Goal: Information Seeking & Learning: Learn about a topic

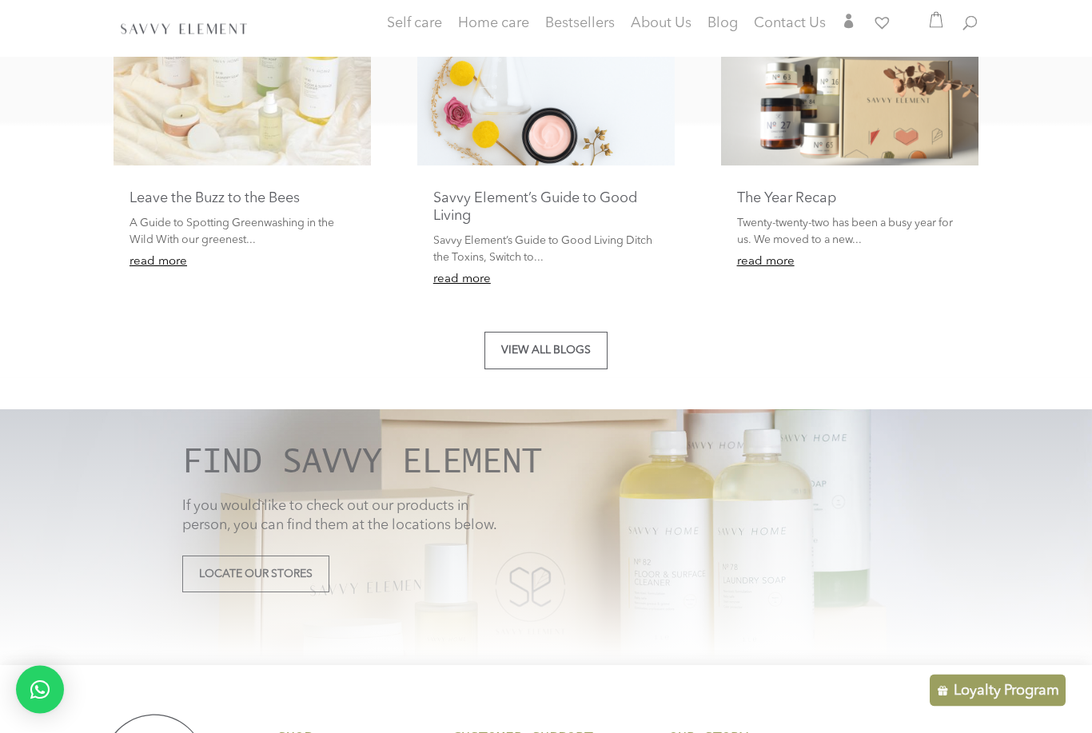
scroll to position [3002, 0]
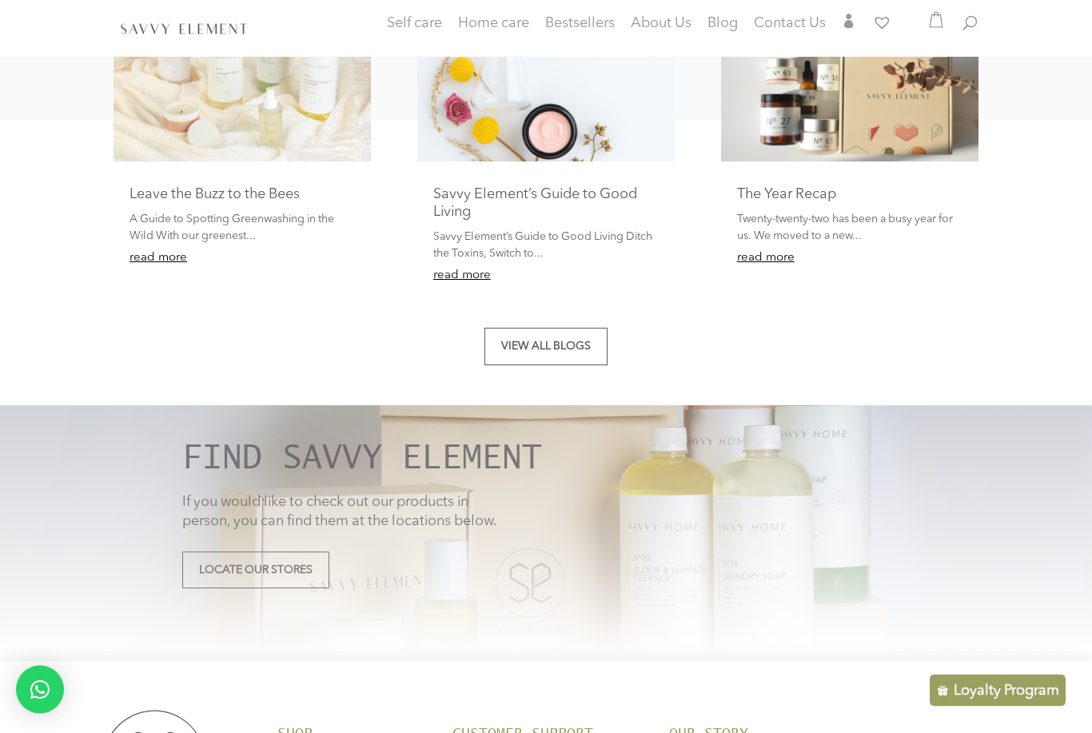
click at [811, 188] on link "The Year Recap" at bounding box center [786, 195] width 99 height 14
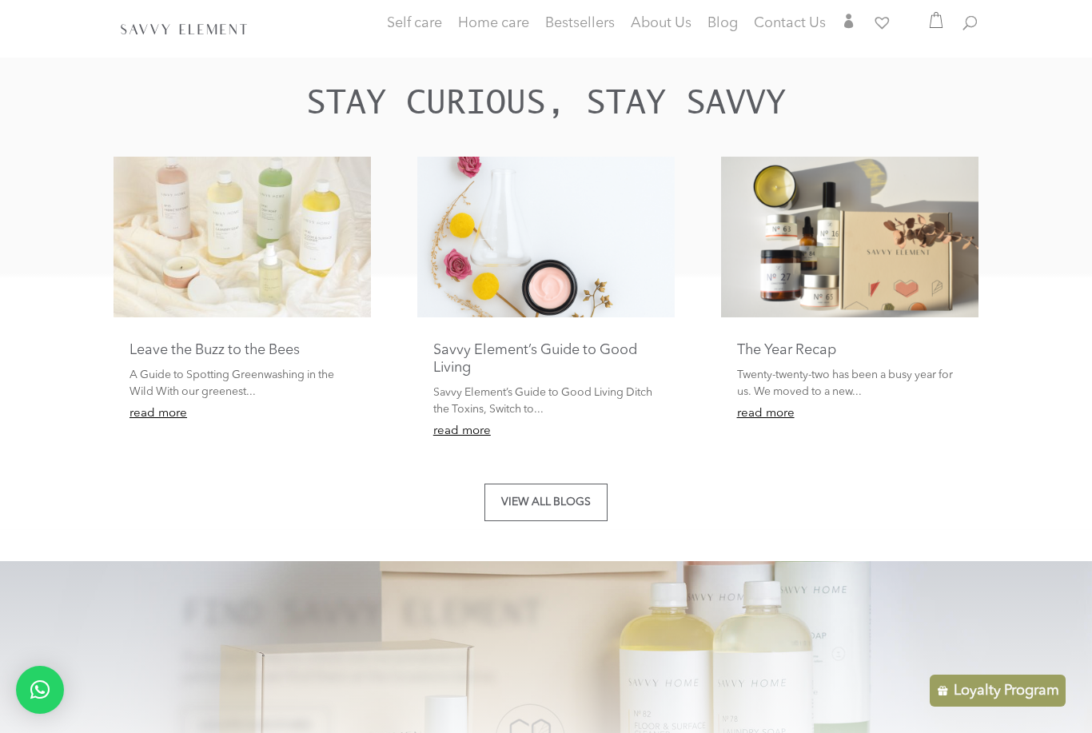
scroll to position [2826, 0]
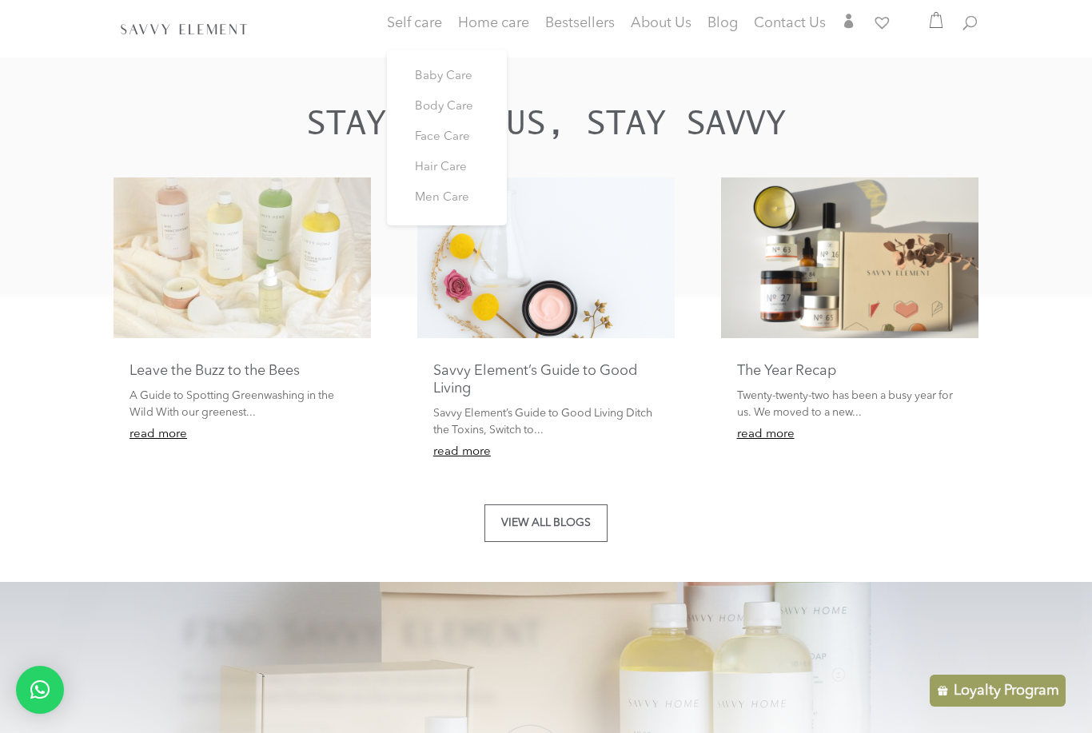
click at [452, 158] on link "Hair Care" at bounding box center [447, 168] width 96 height 30
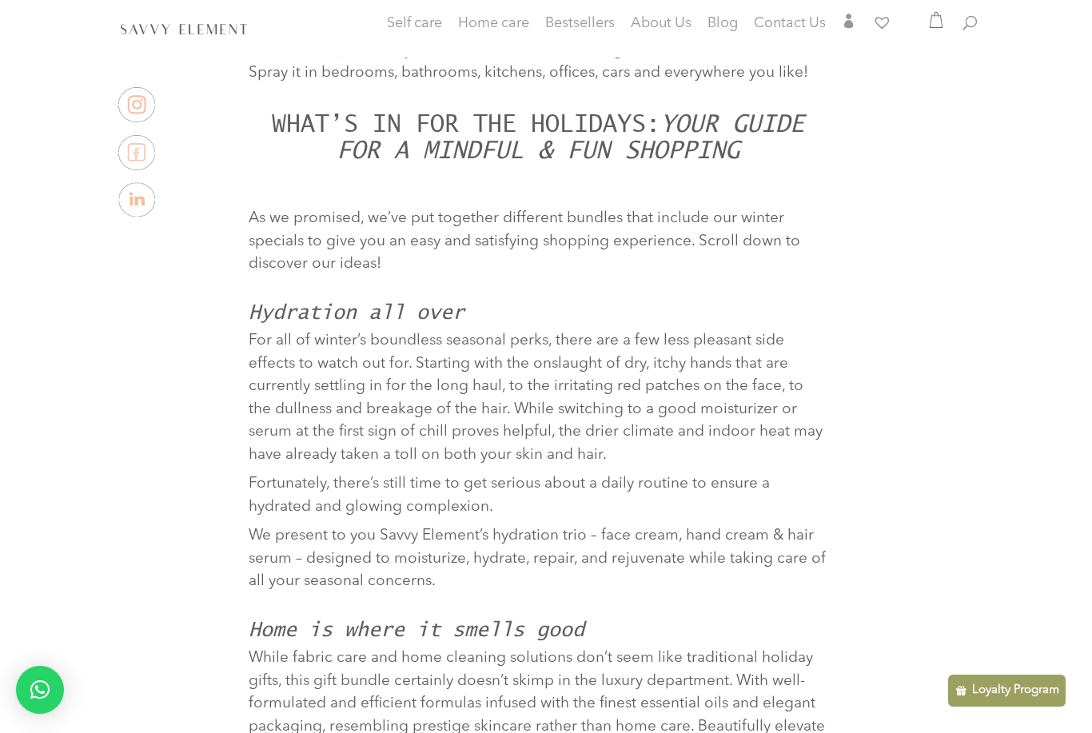
scroll to position [2393, 0]
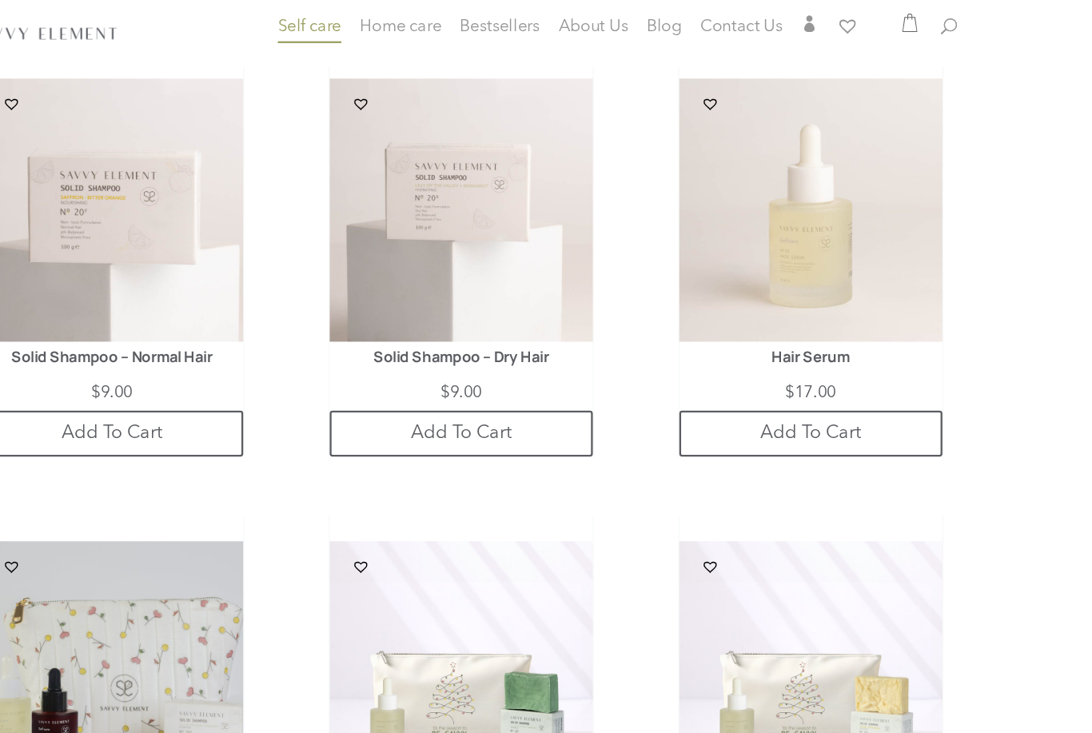
scroll to position [3144, 0]
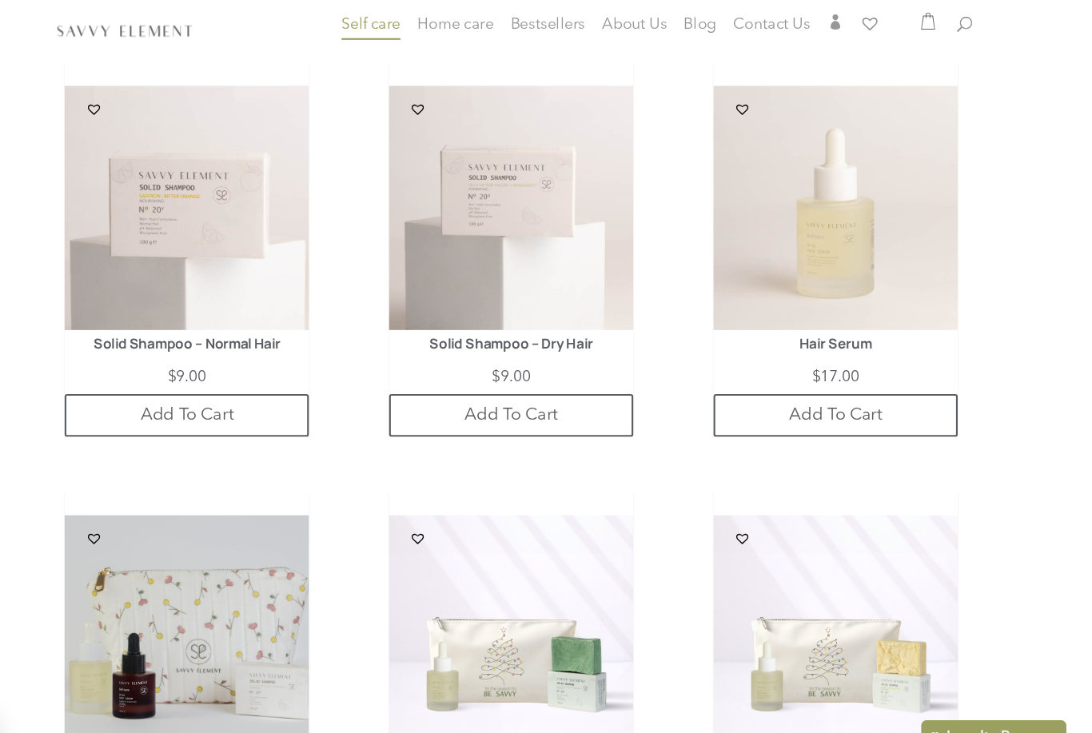
click at [946, 3] on header "Self care Baby Care Body Care Face Care Hair Care Men Care Home care Cleaning P…" at bounding box center [546, 29] width 1092 height 58
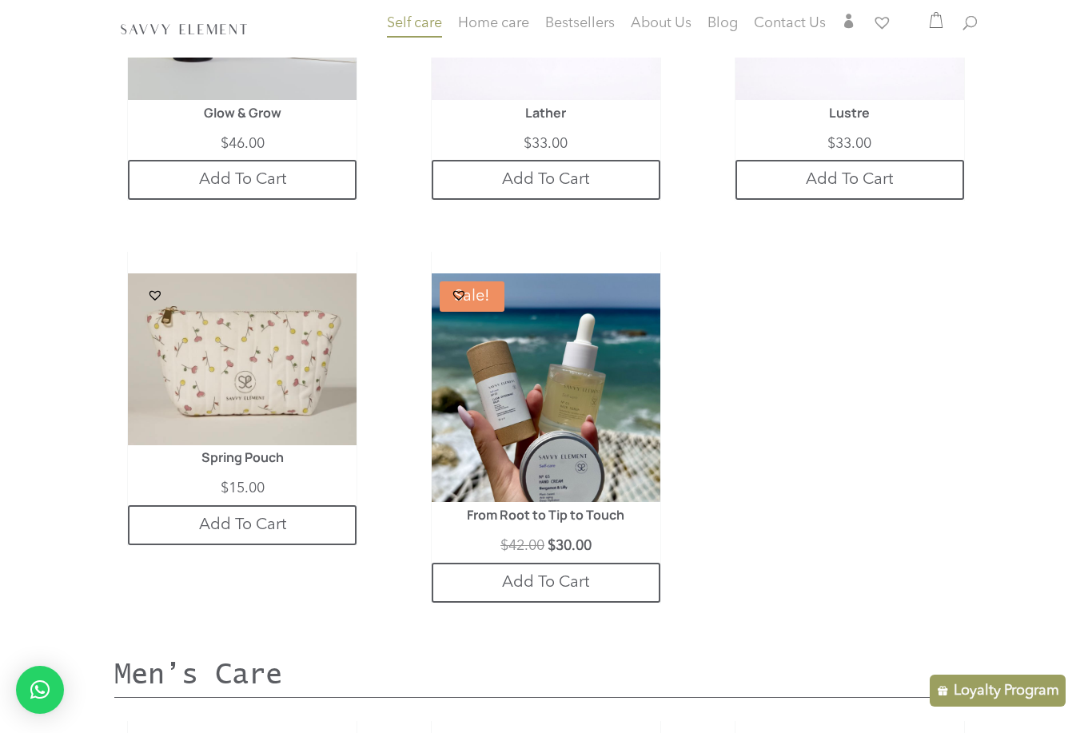
scroll to position [3754, 0]
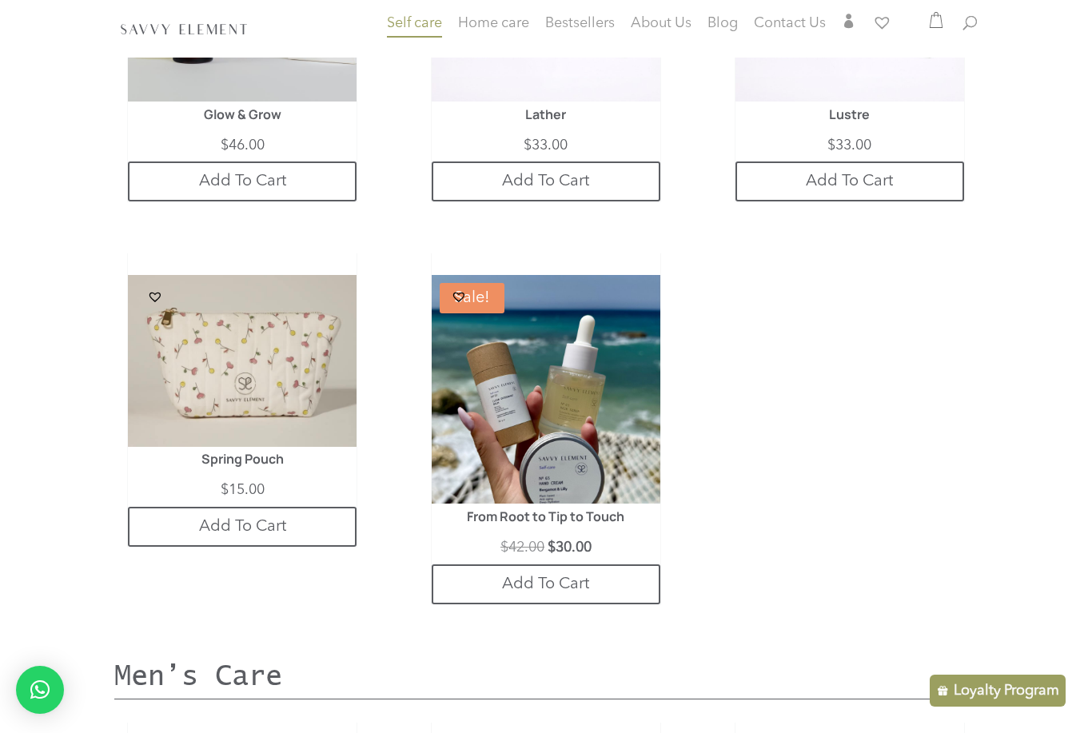
click at [232, 456] on h1 "Spring Pouch" at bounding box center [242, 463] width 183 height 22
click at [234, 468] on h1 "Spring Pouch" at bounding box center [242, 463] width 183 height 22
click at [191, 411] on img at bounding box center [242, 361] width 229 height 172
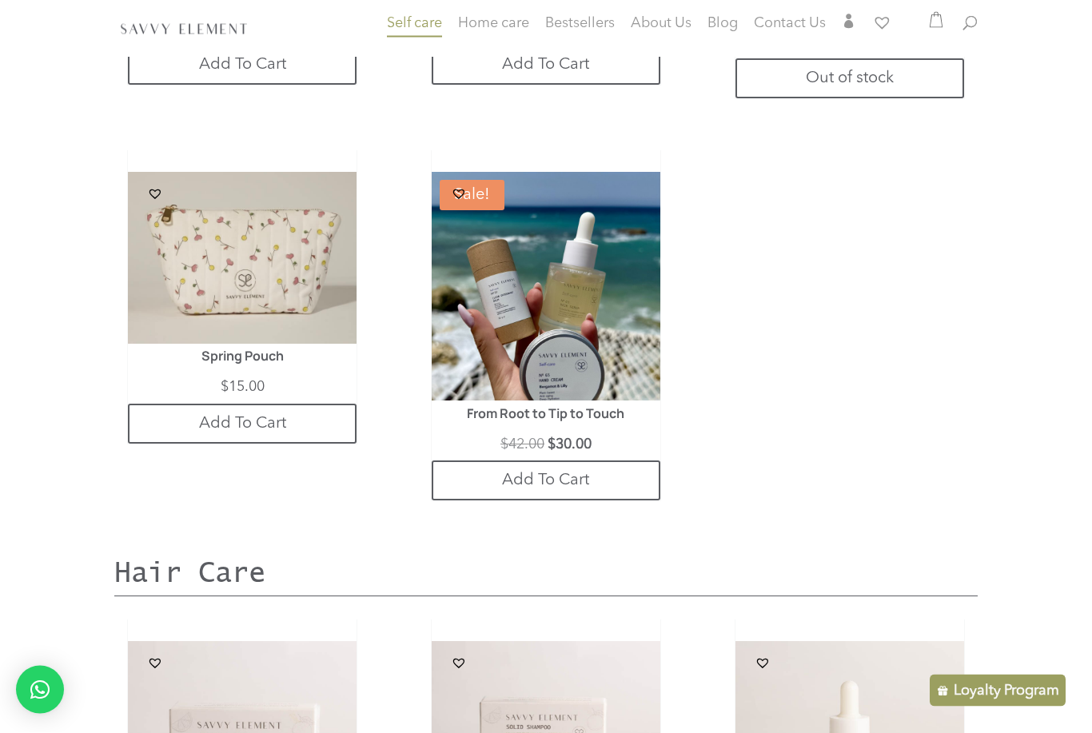
scroll to position [2558, 0]
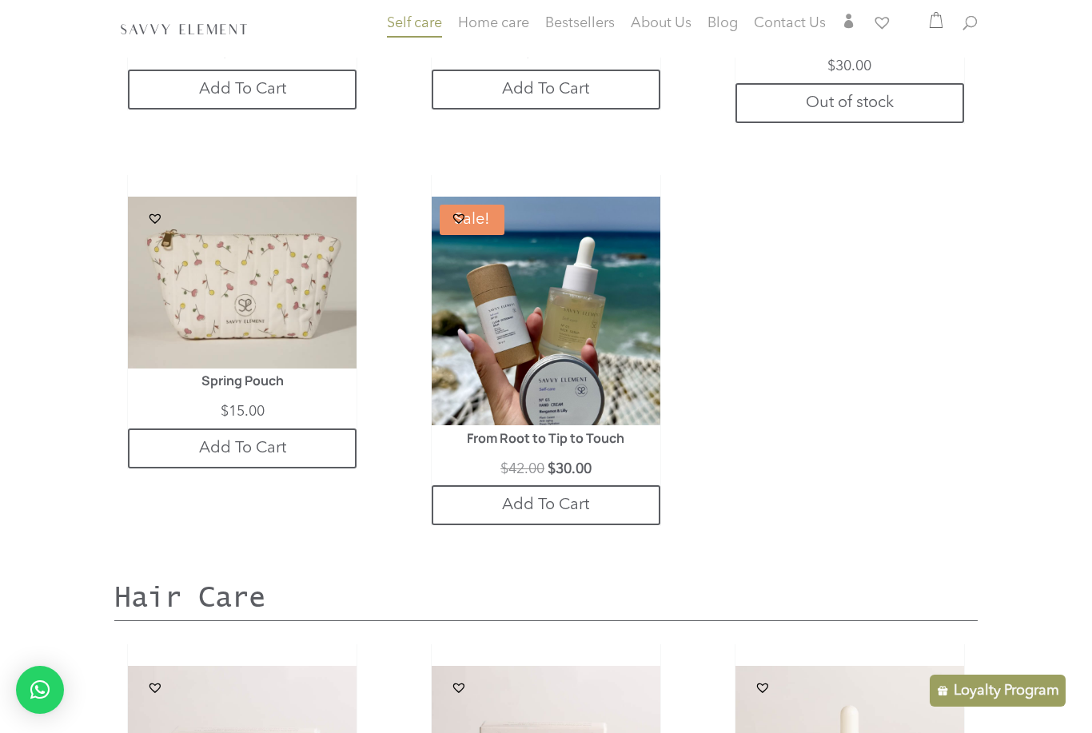
click at [573, 415] on img at bounding box center [546, 311] width 229 height 229
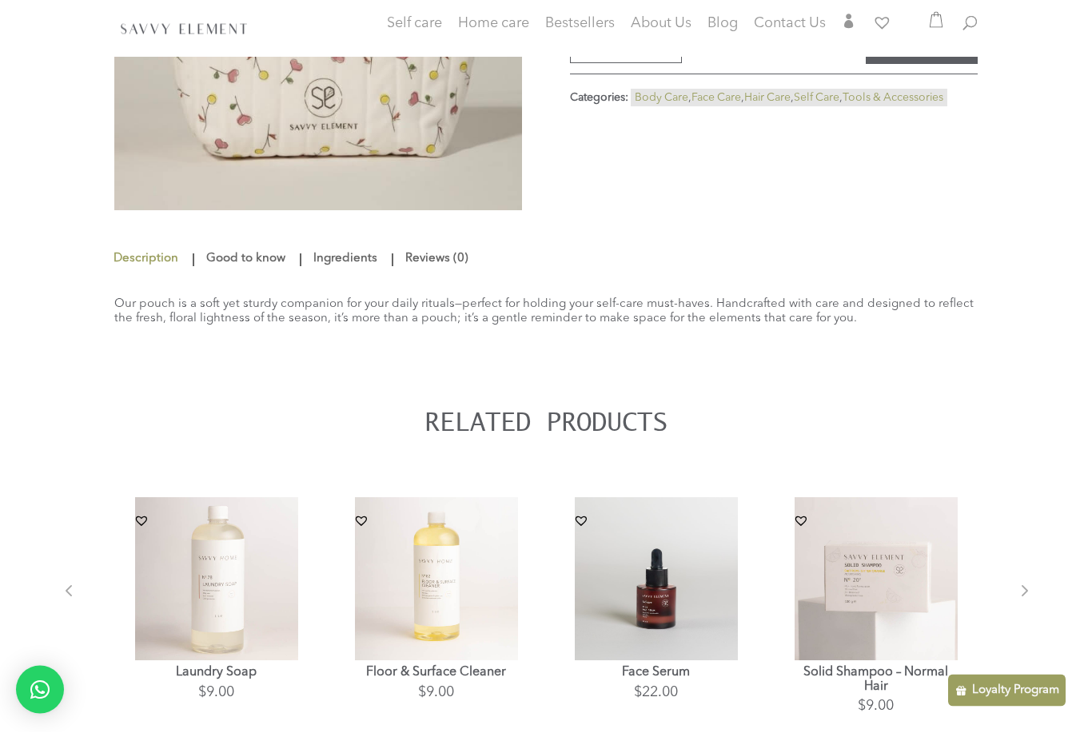
scroll to position [267, 0]
click at [339, 273] on link "Ingredients" at bounding box center [345, 259] width 72 height 29
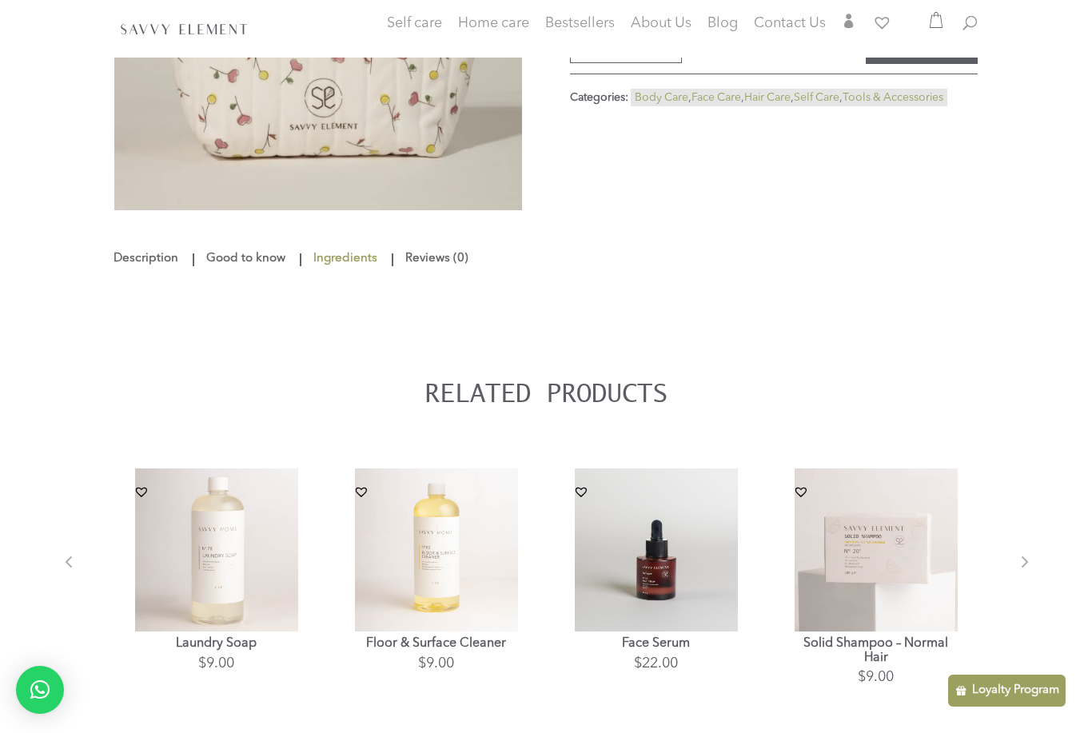
click at [236, 264] on link "Good to know" at bounding box center [245, 259] width 87 height 29
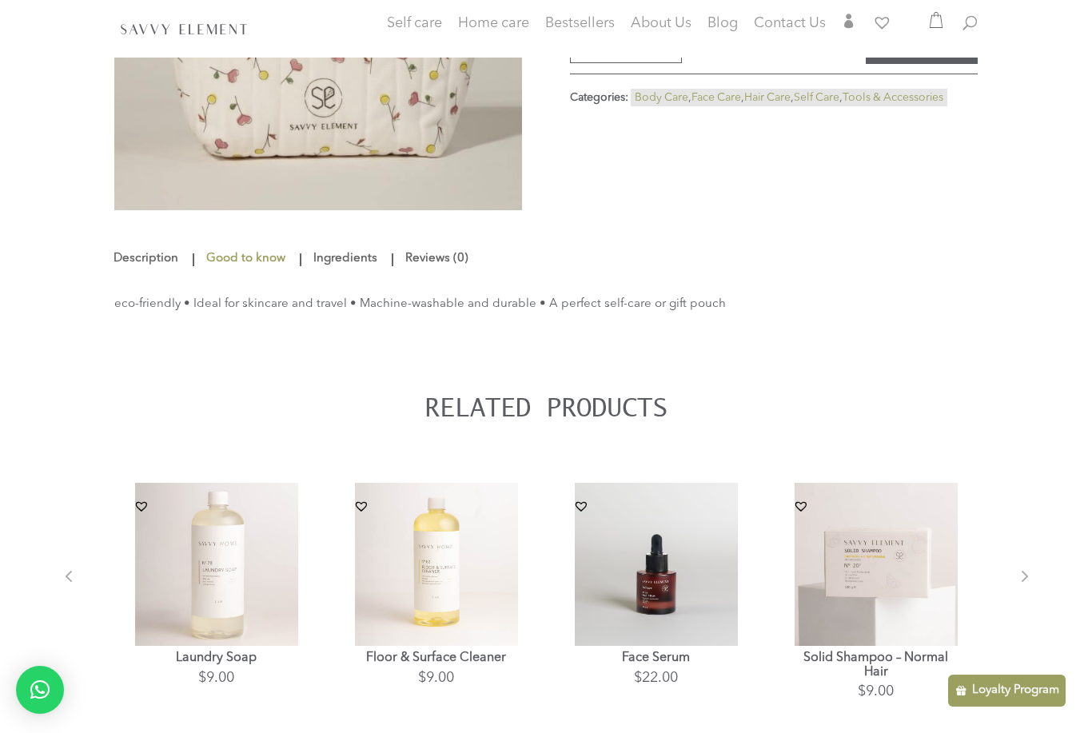
click at [143, 260] on ul "Description Good to know Ingredients Reviews (0)" at bounding box center [545, 258] width 863 height 30
click at [141, 269] on link "Description" at bounding box center [148, 259] width 70 height 29
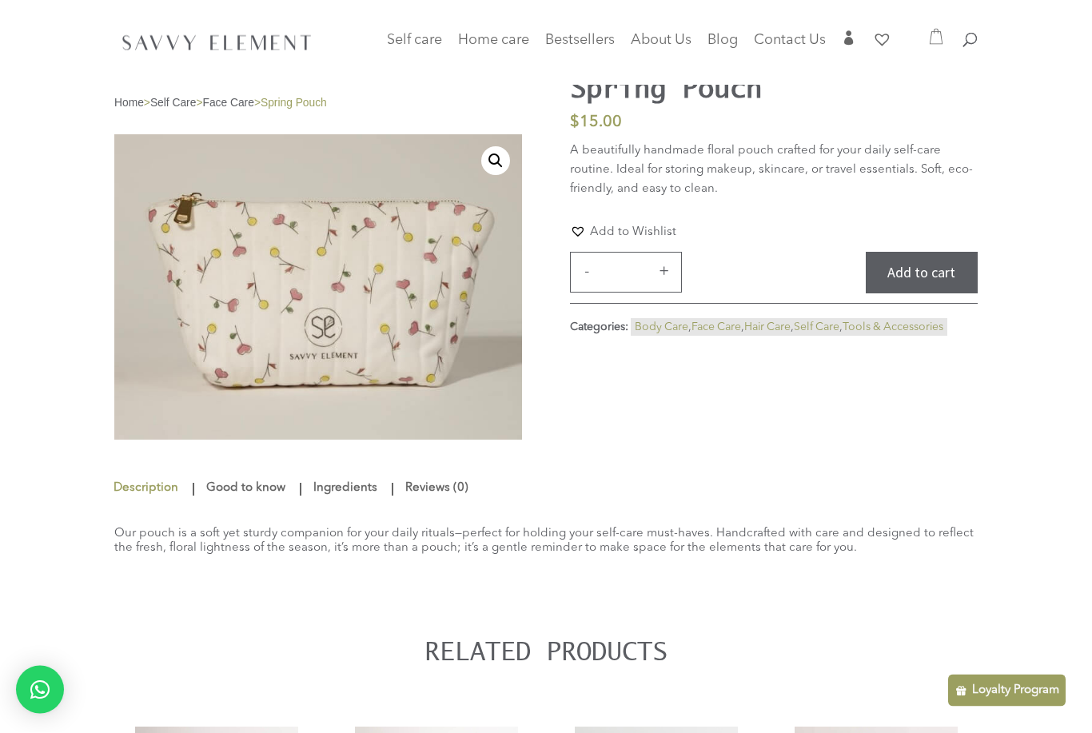
scroll to position [38, 0]
click at [372, 503] on link "Ingredients" at bounding box center [345, 488] width 72 height 29
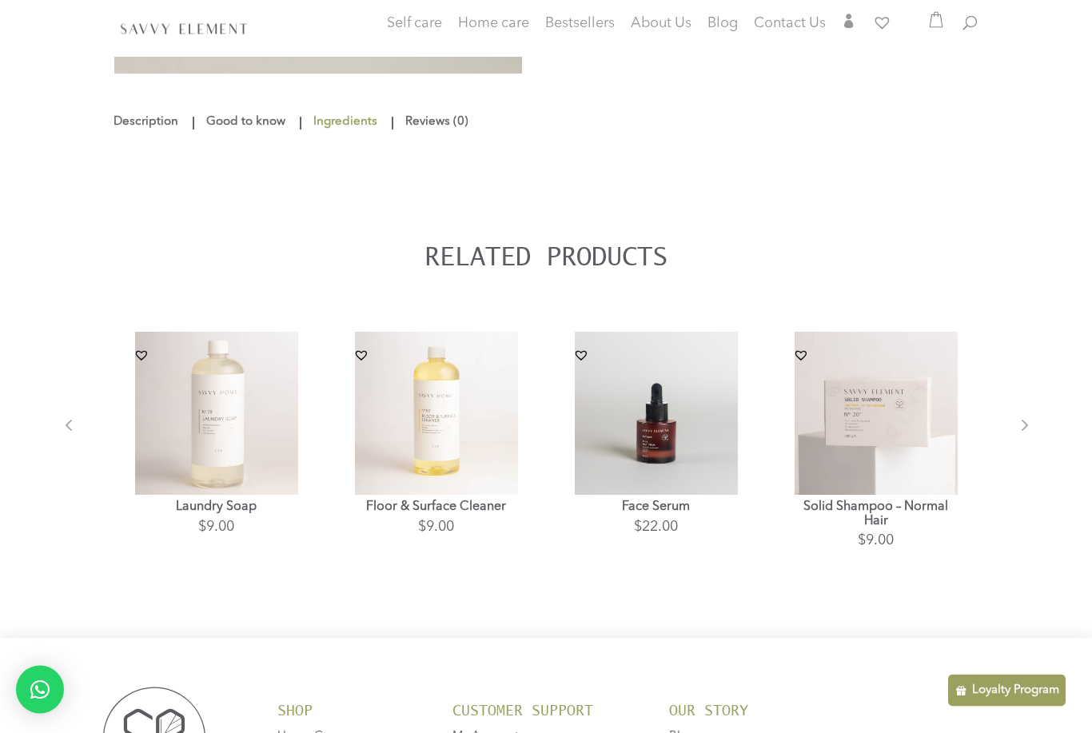
scroll to position [404, 0]
click at [451, 137] on link "Reviews (0)" at bounding box center [436, 122] width 71 height 29
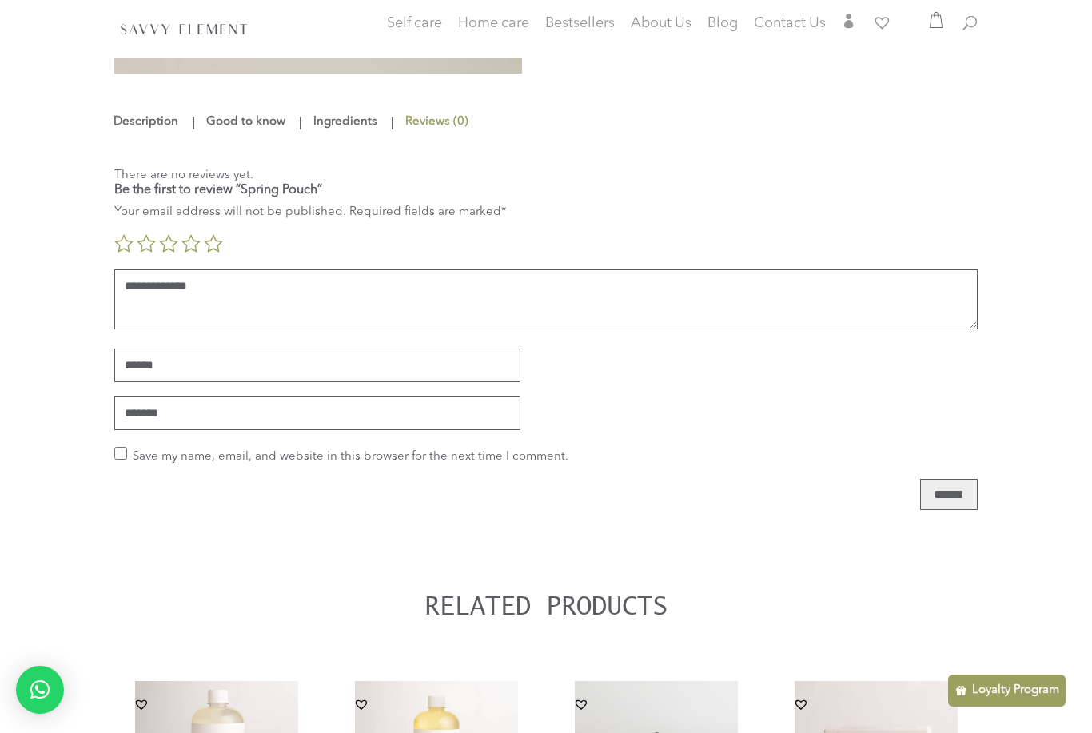
click at [234, 137] on link "Good to know" at bounding box center [245, 122] width 87 height 29
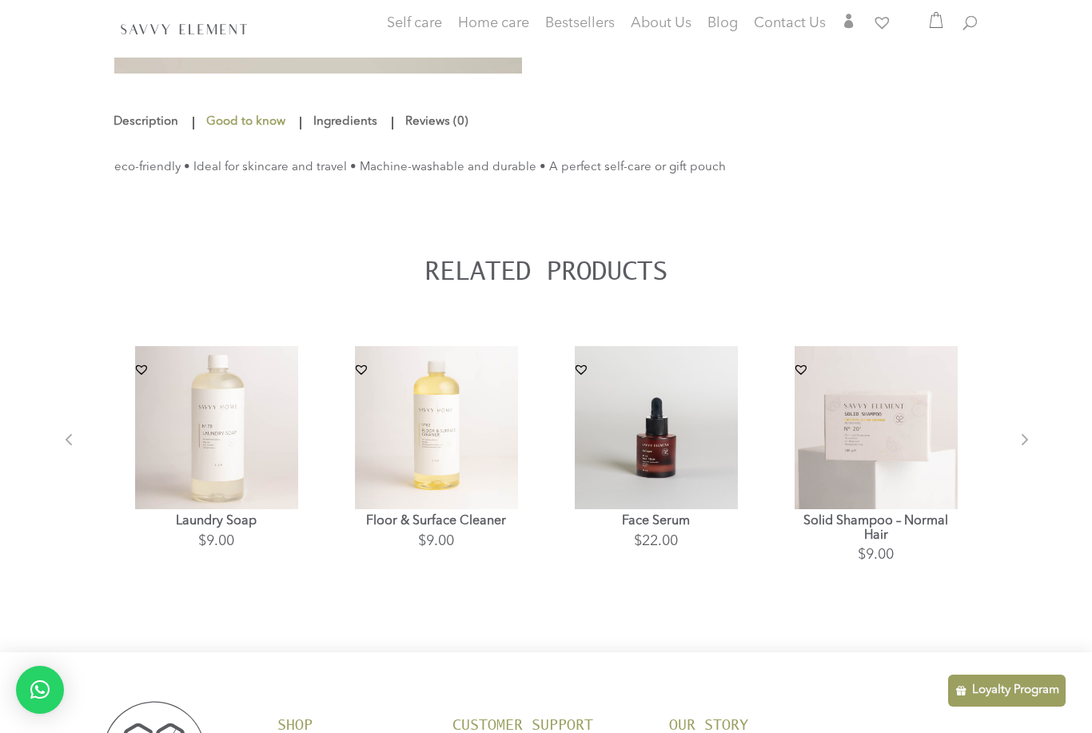
click at [132, 137] on link "Description" at bounding box center [148, 122] width 70 height 29
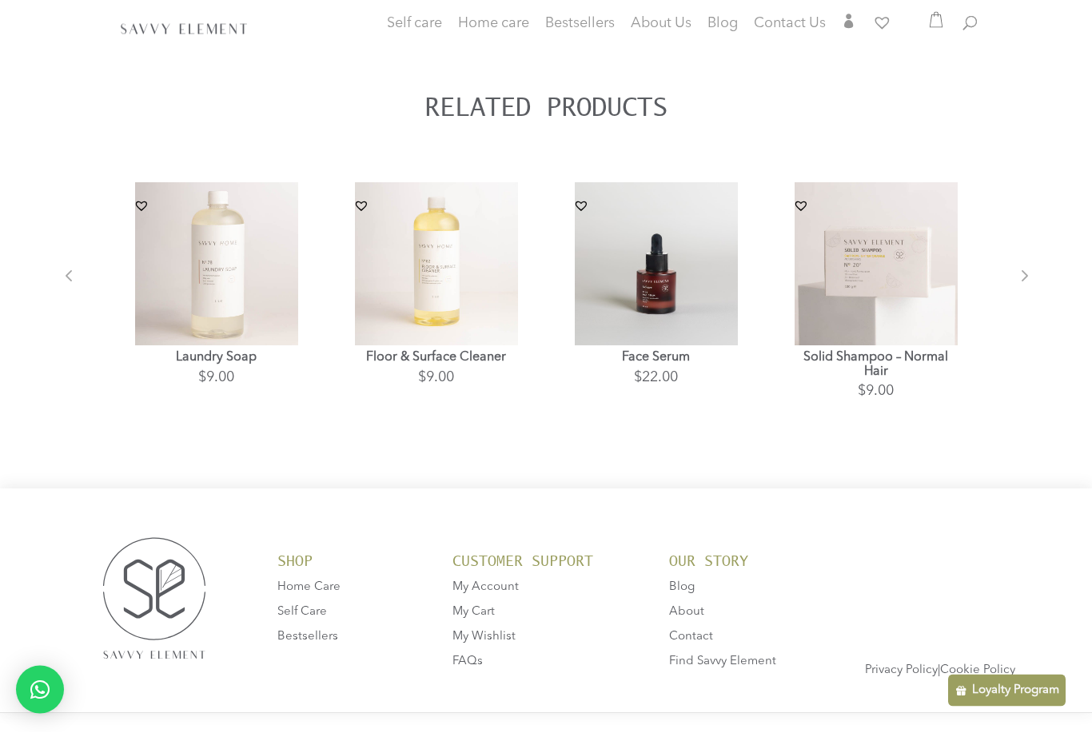
scroll to position [582, 0]
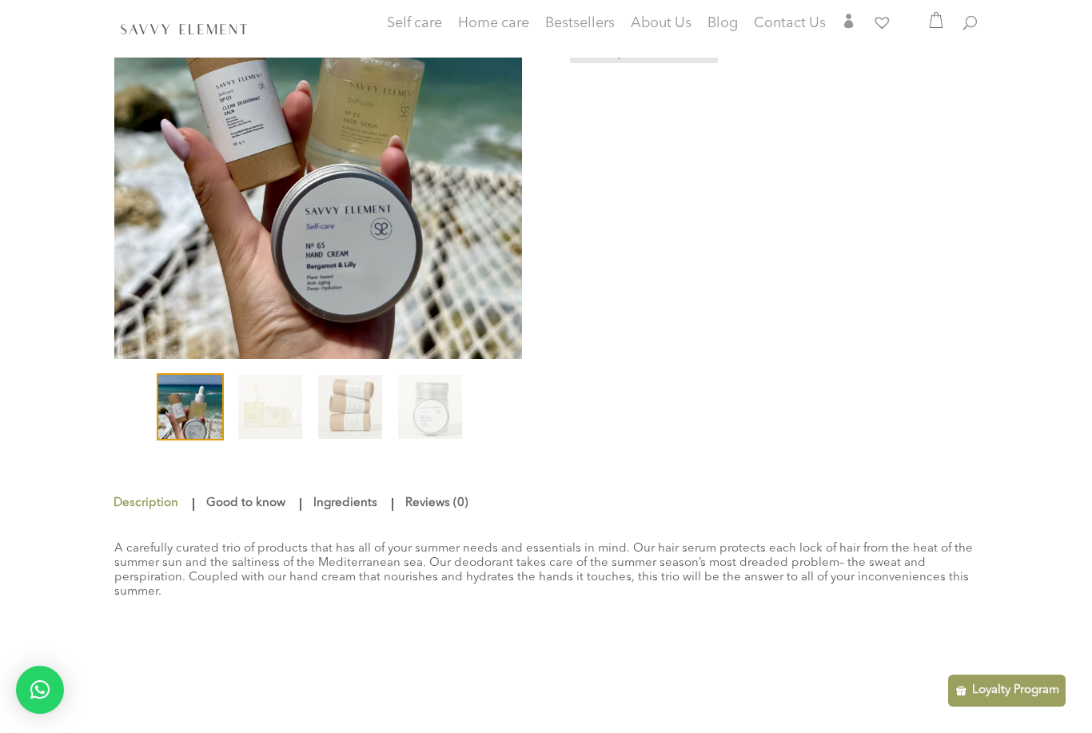
scroll to position [377, 0]
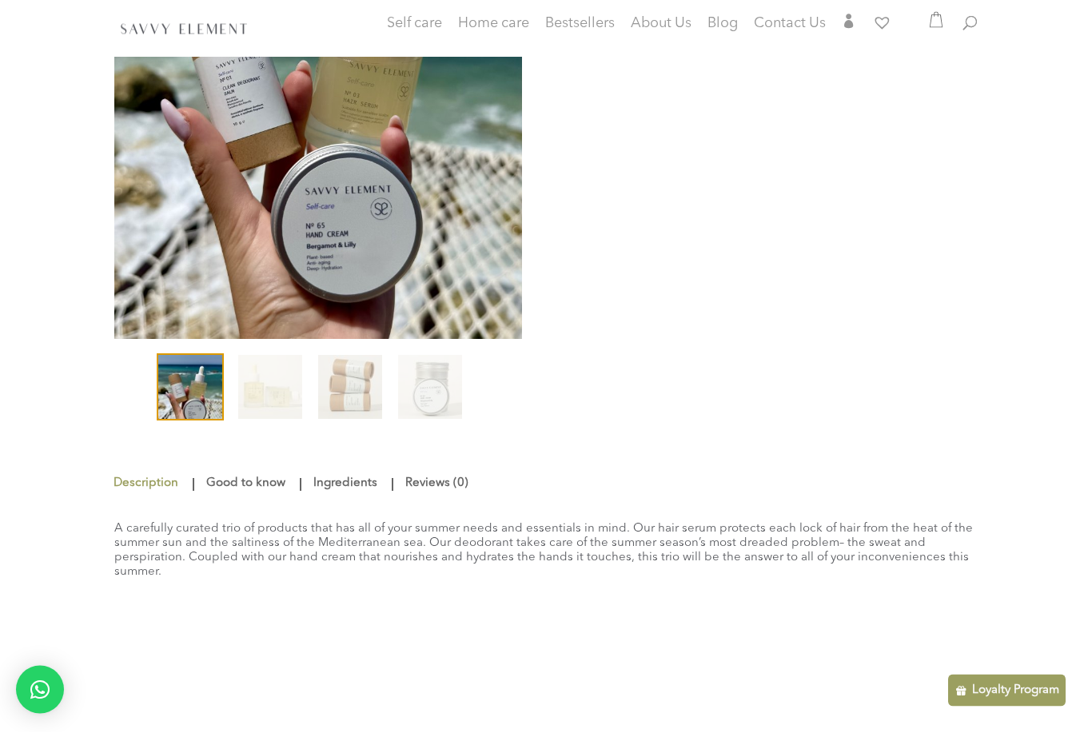
click at [391, 392] on ol at bounding box center [318, 396] width 408 height 80
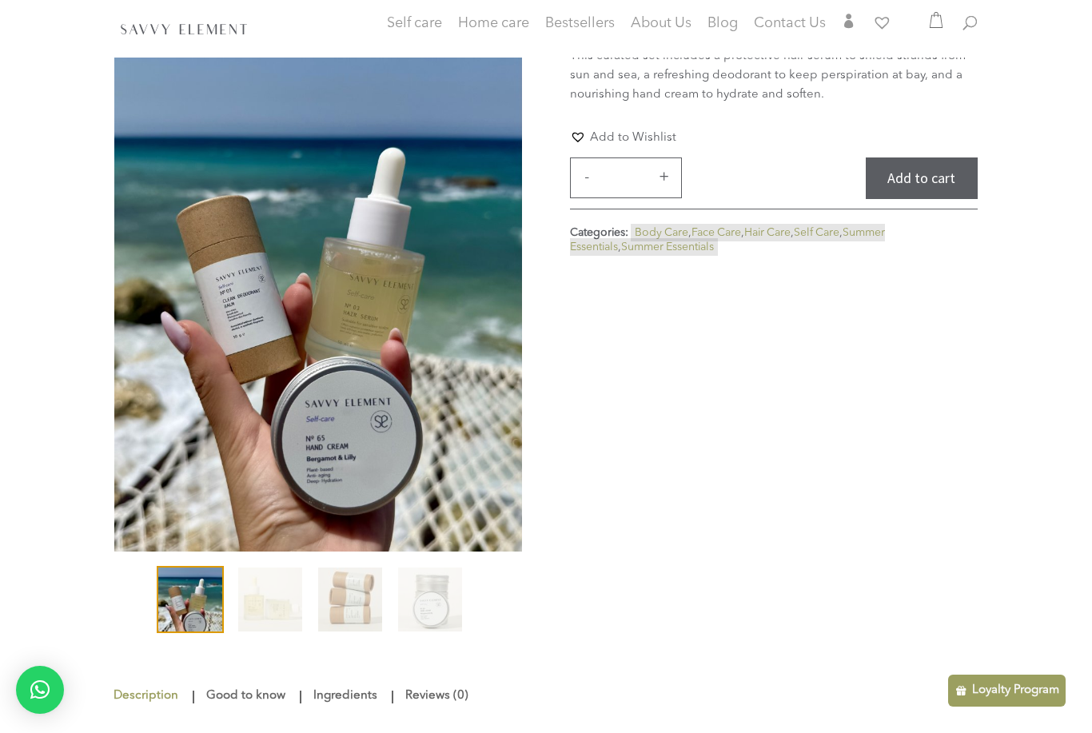
scroll to position [157, 0]
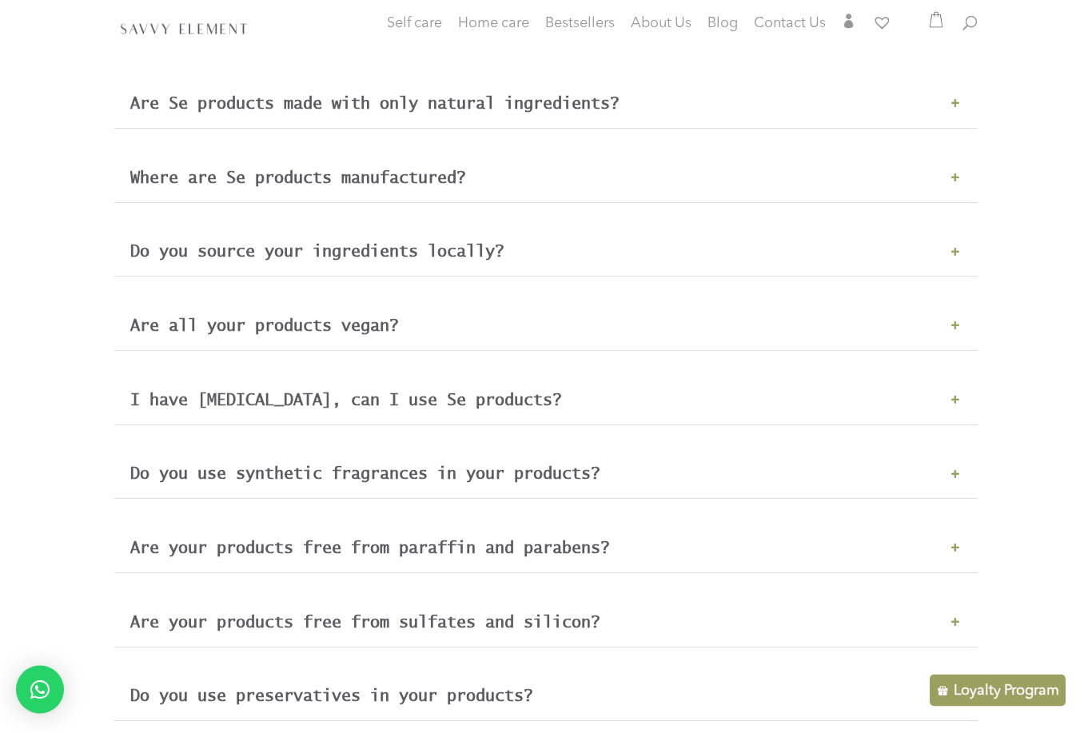
click at [934, 187] on h3 "Where are Se products manufactured?" at bounding box center [545, 178] width 831 height 18
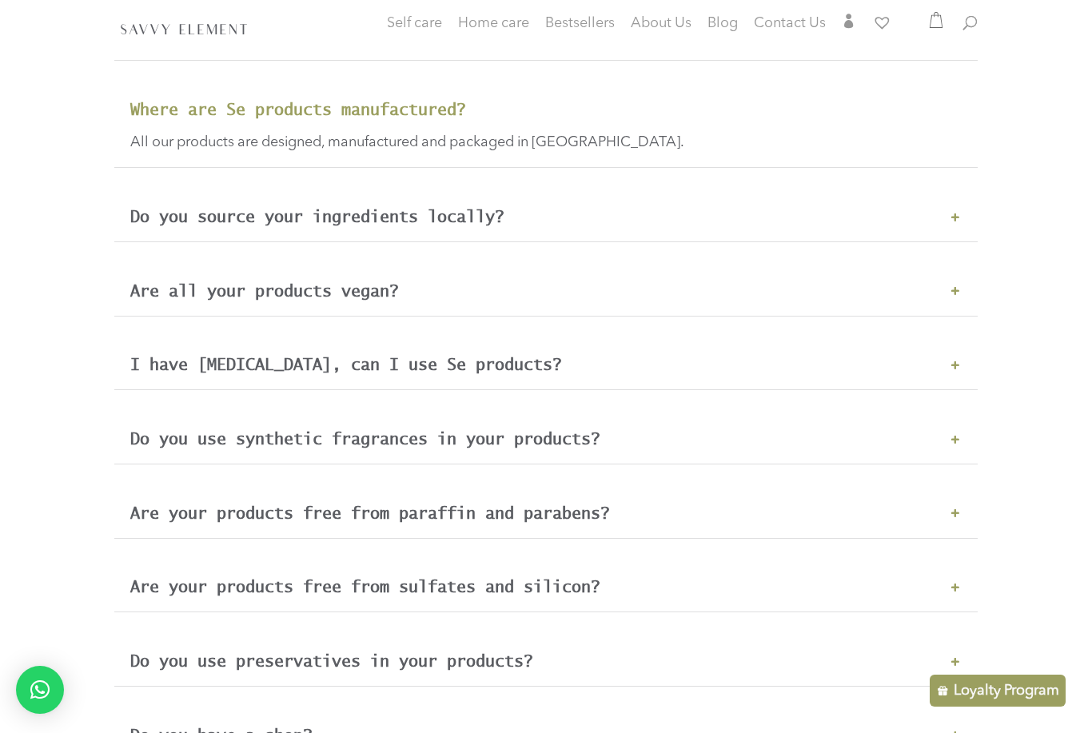
click at [960, 208] on h3 "Do you source your ingredients locally?" at bounding box center [545, 217] width 831 height 18
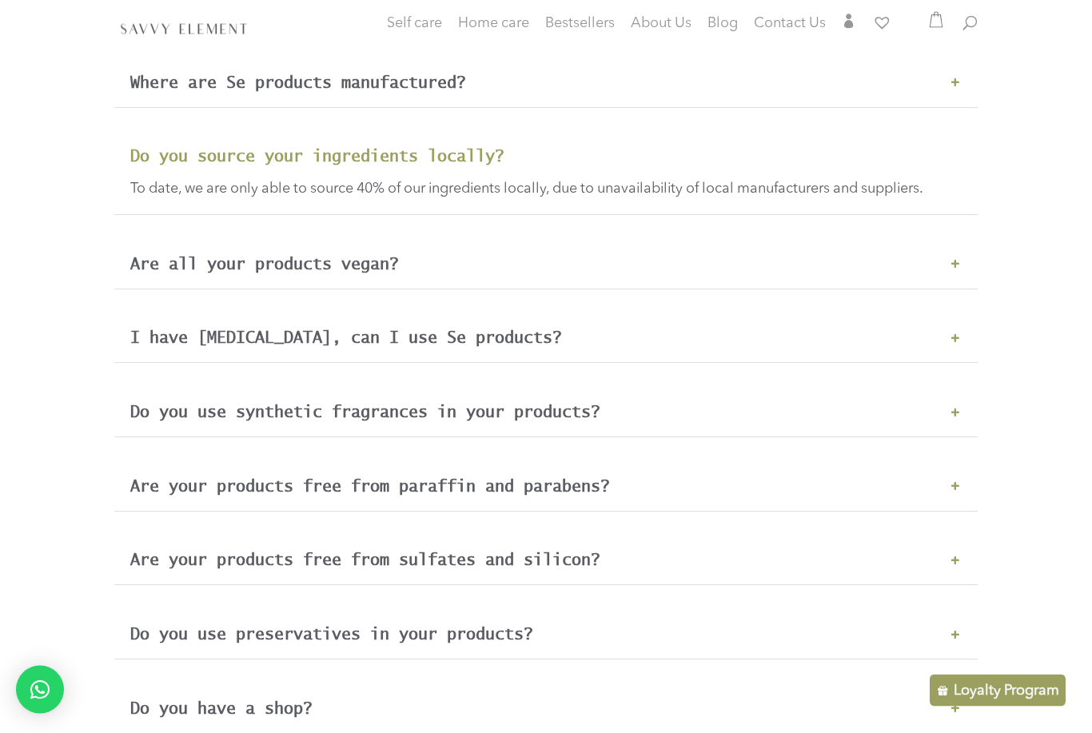
scroll to position [922, 0]
click at [960, 151] on h3 "Do you source your ingredients locally?" at bounding box center [545, 155] width 831 height 18
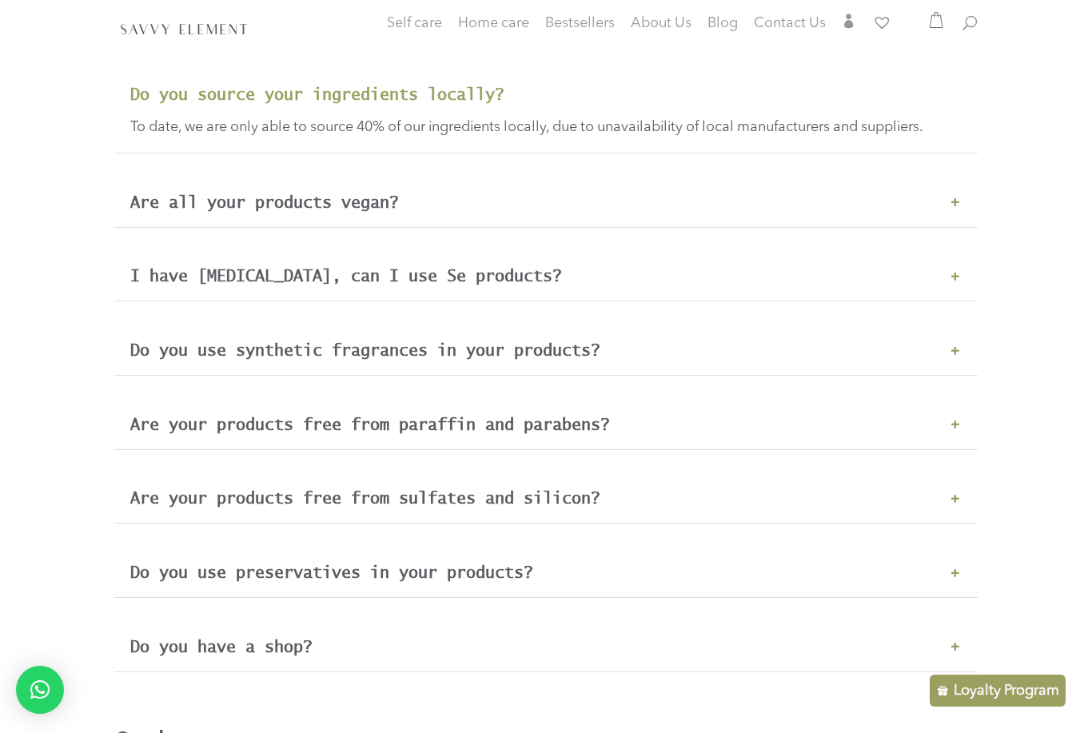
scroll to position [987, 0]
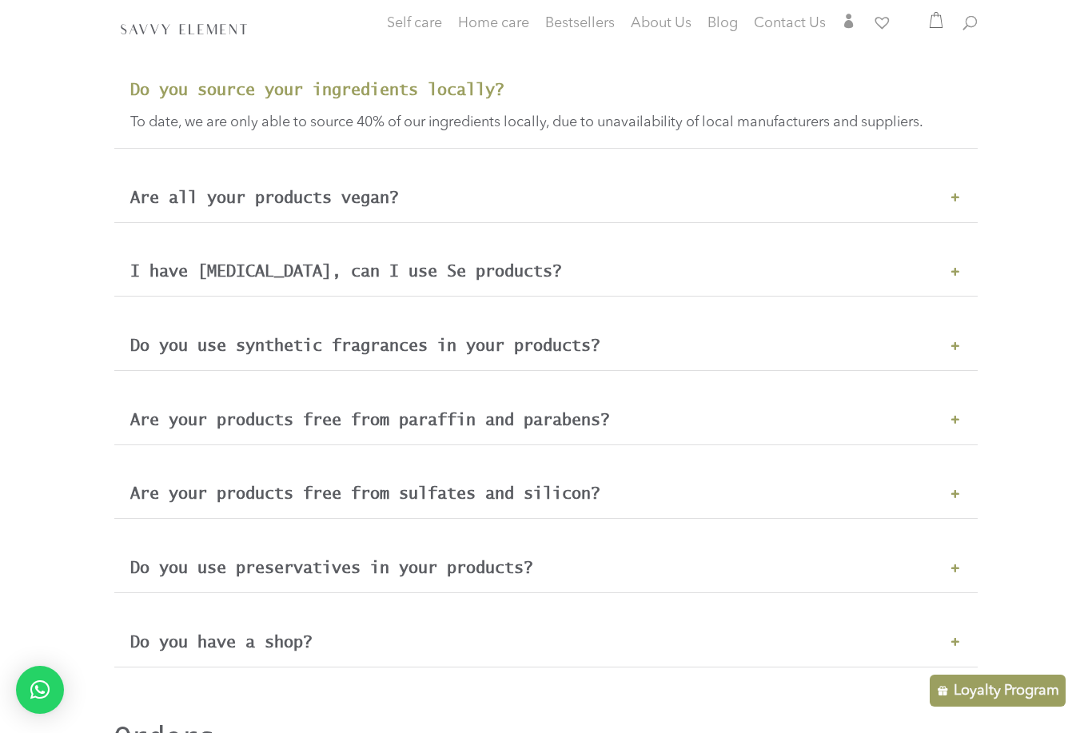
click at [953, 185] on div "Are all your products vegan? All our products are vegan as we do not use animal…" at bounding box center [545, 198] width 863 height 50
click at [948, 201] on h3 "Are all your products vegan?" at bounding box center [545, 198] width 831 height 18
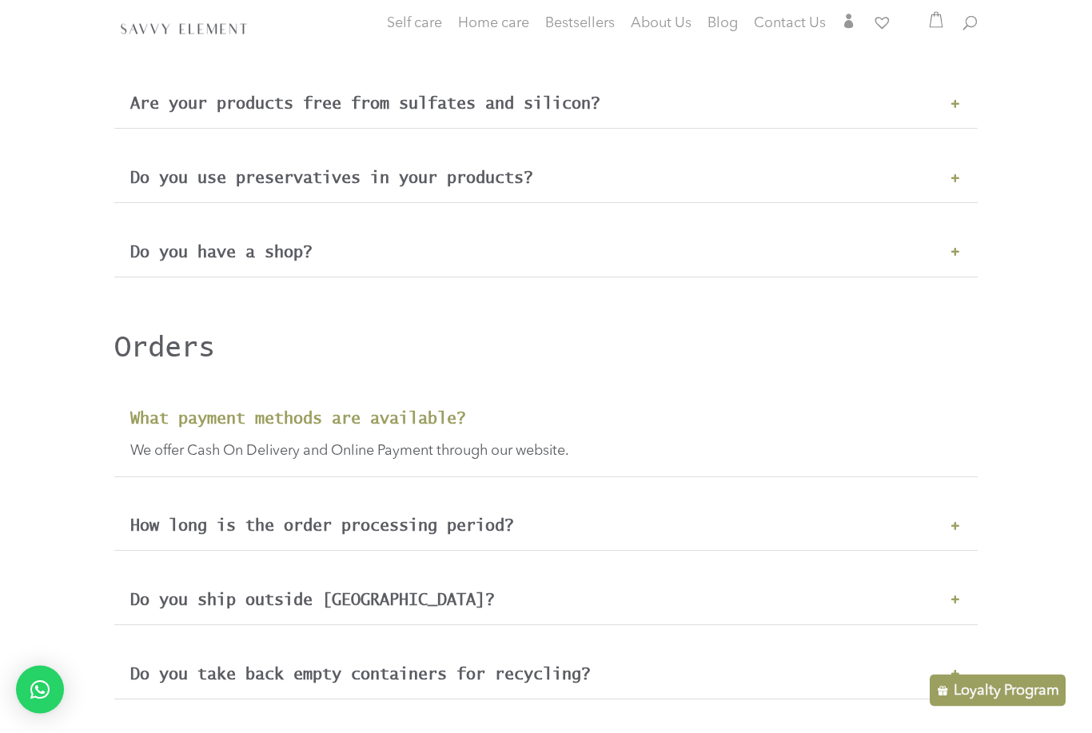
scroll to position [1387, 0]
click at [153, 253] on h3 "Do you have a shop?" at bounding box center [545, 250] width 831 height 18
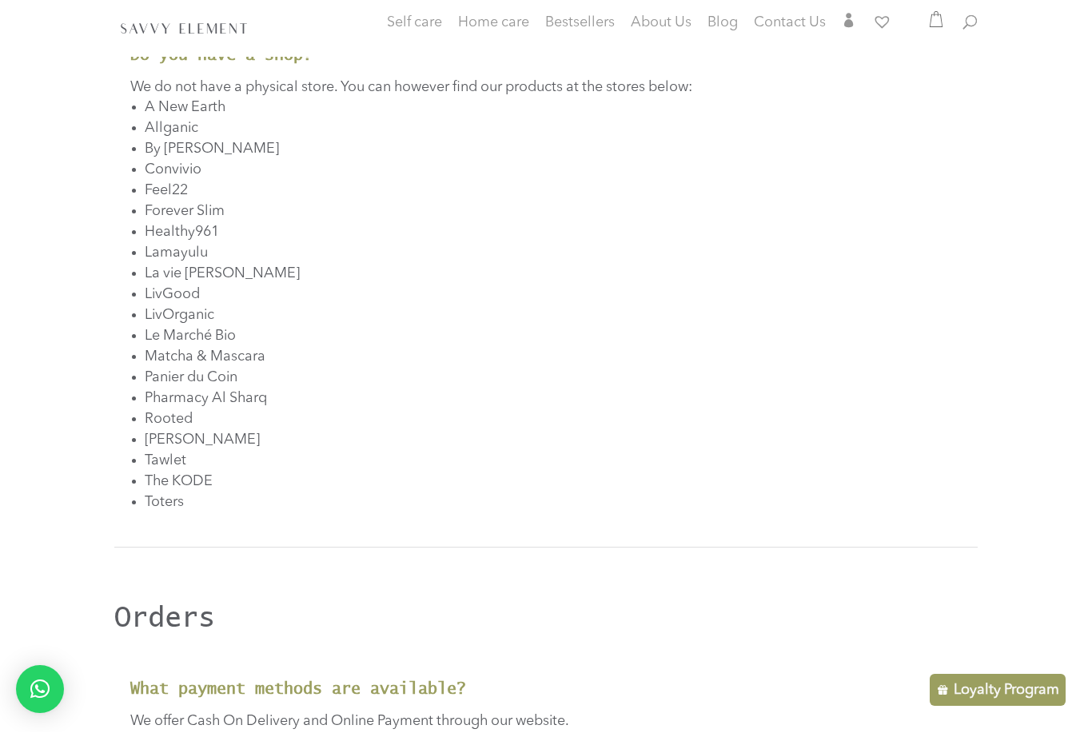
scroll to position [1540, 0]
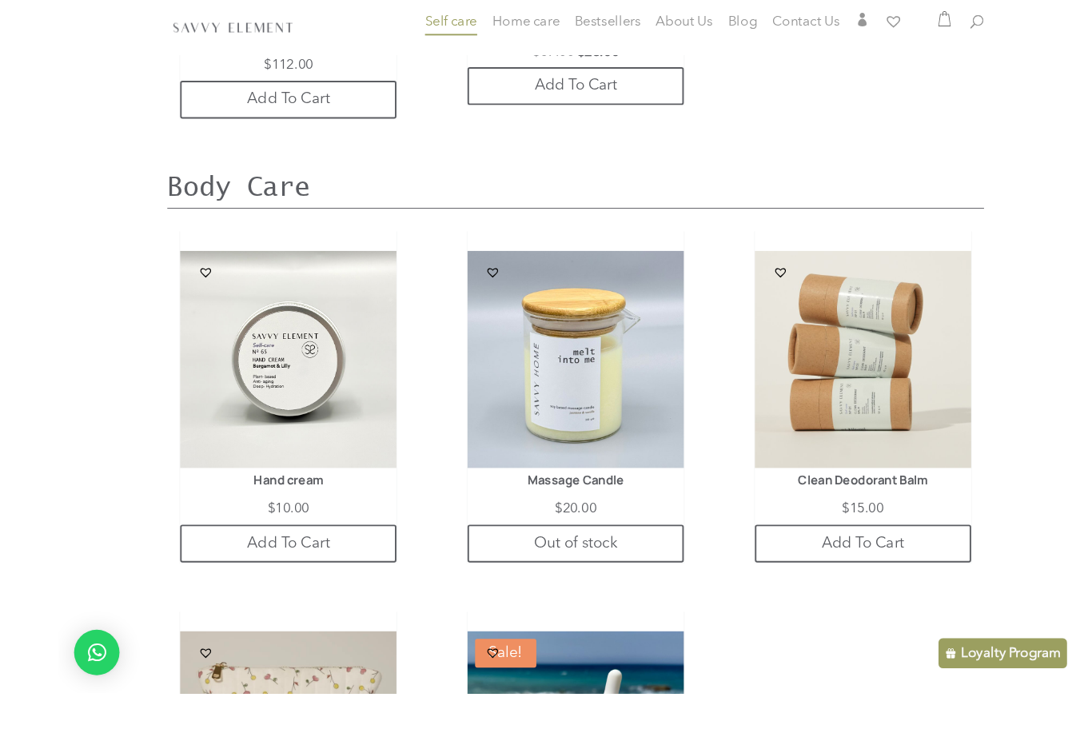
scroll to position [1309, 0]
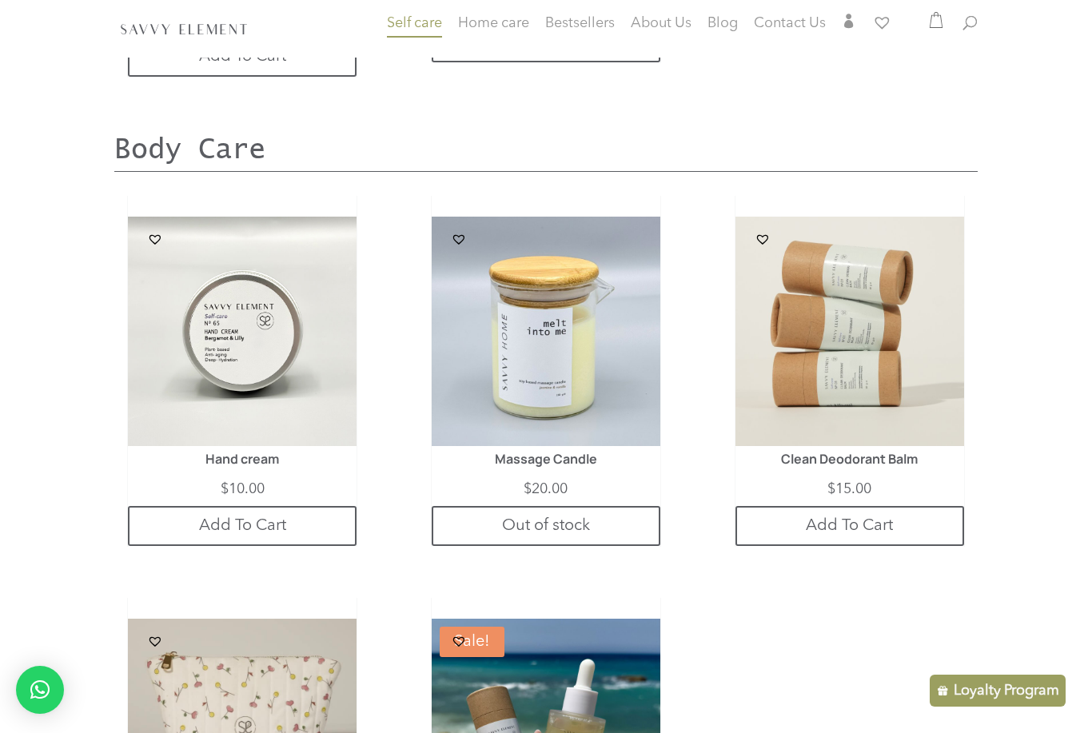
click at [585, 461] on h1 "Massage Candle" at bounding box center [545, 463] width 183 height 22
click at [577, 441] on img at bounding box center [546, 331] width 229 height 229
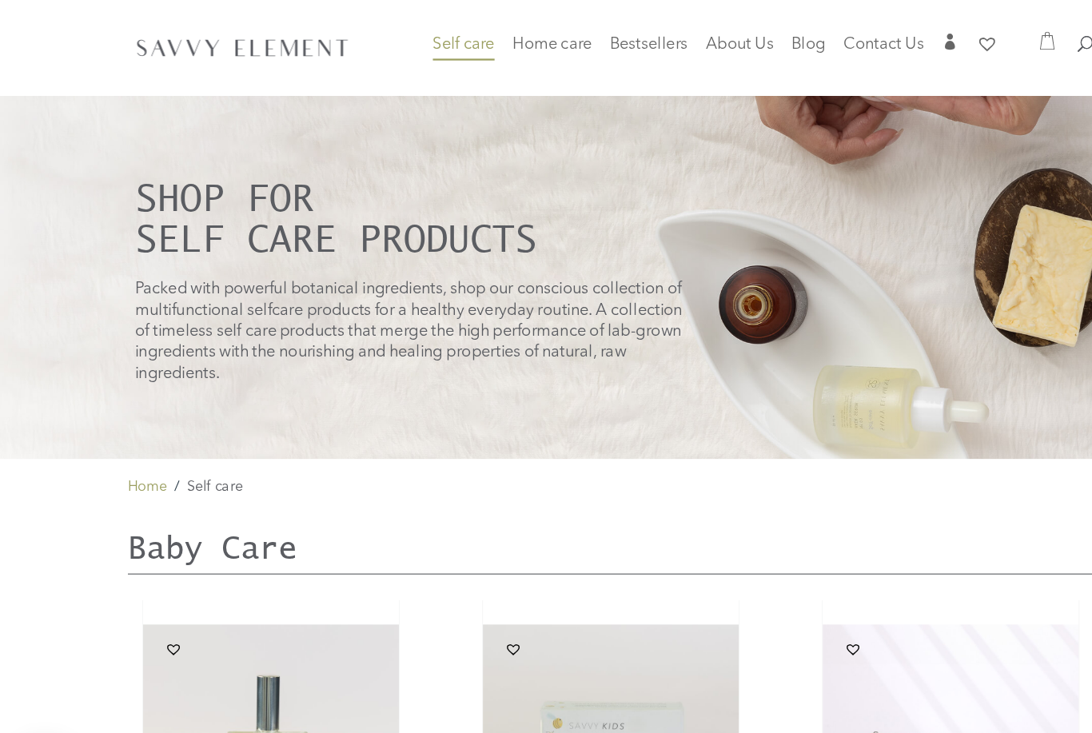
scroll to position [0, 0]
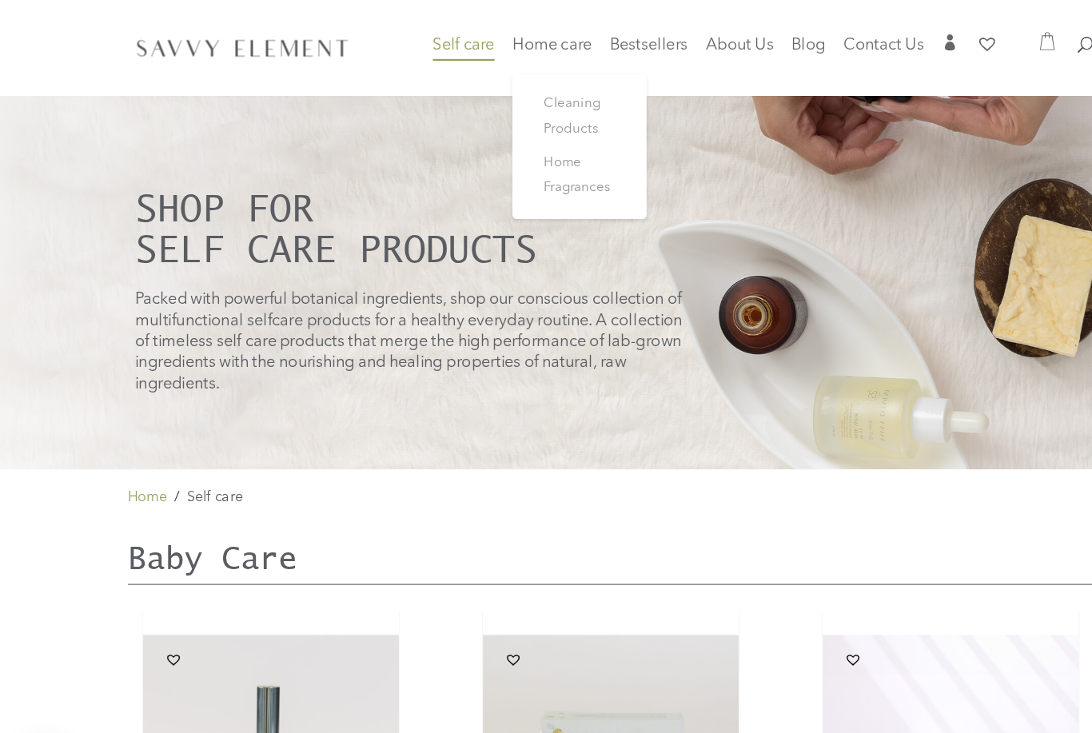
click at [512, 145] on span "Home Fragrances" at bounding box center [516, 157] width 60 height 34
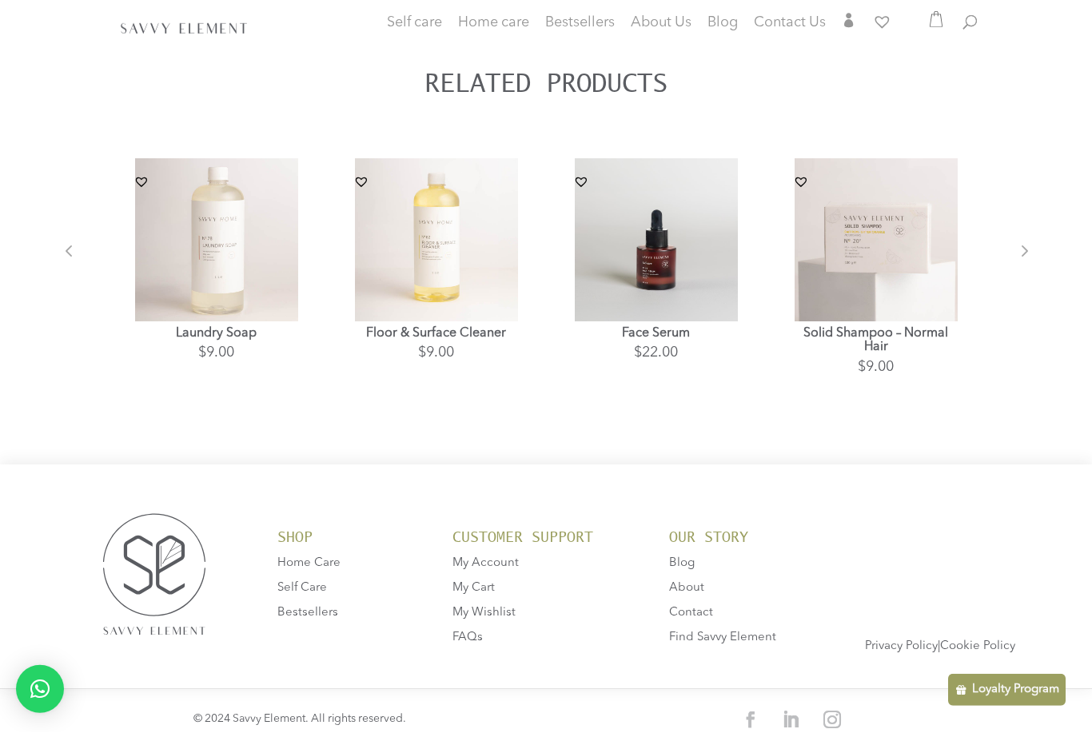
scroll to position [696, 0]
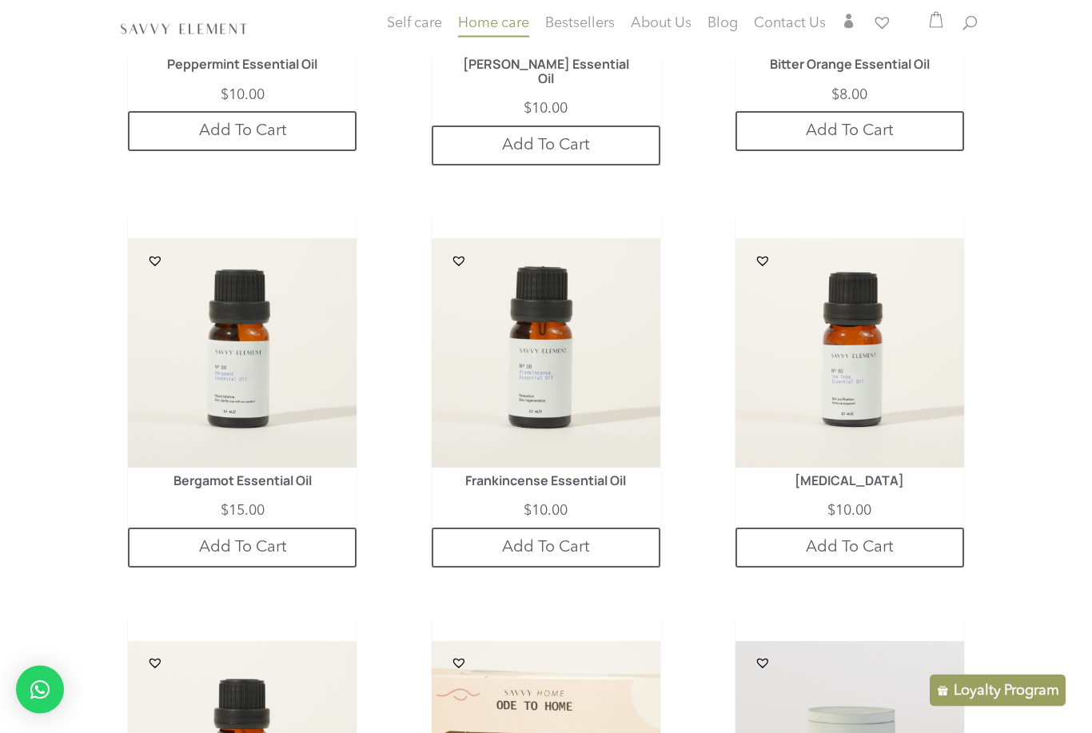
scroll to position [618, 0]
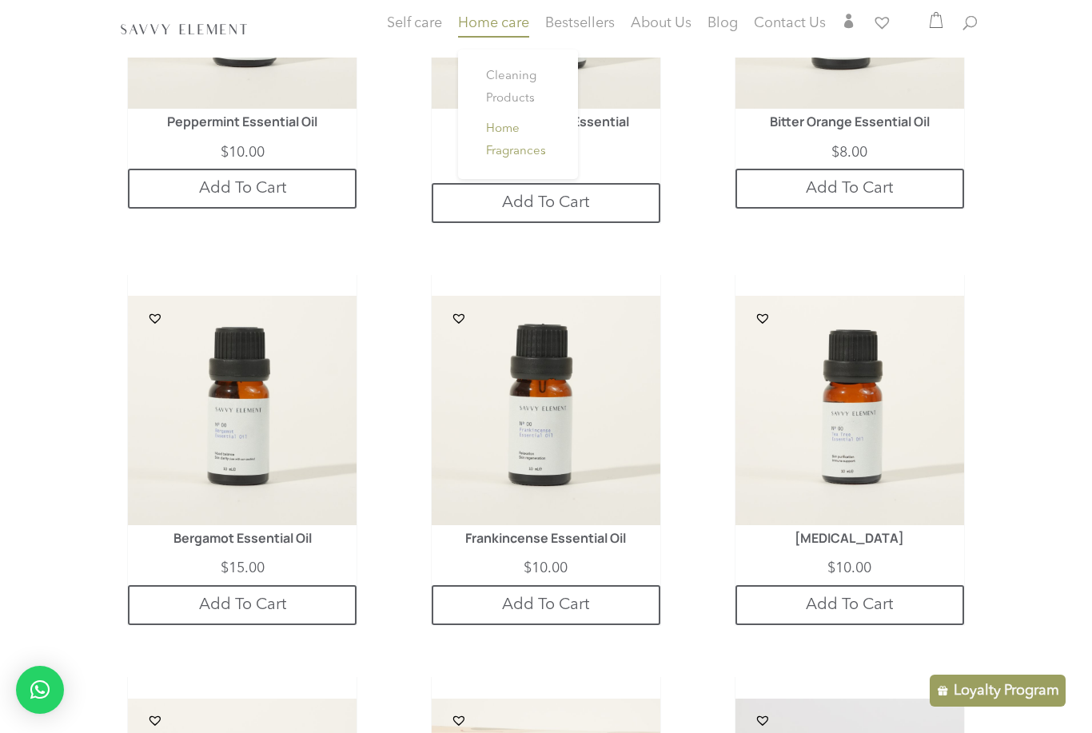
click at [513, 77] on span "Cleaning Products" at bounding box center [511, 87] width 50 height 34
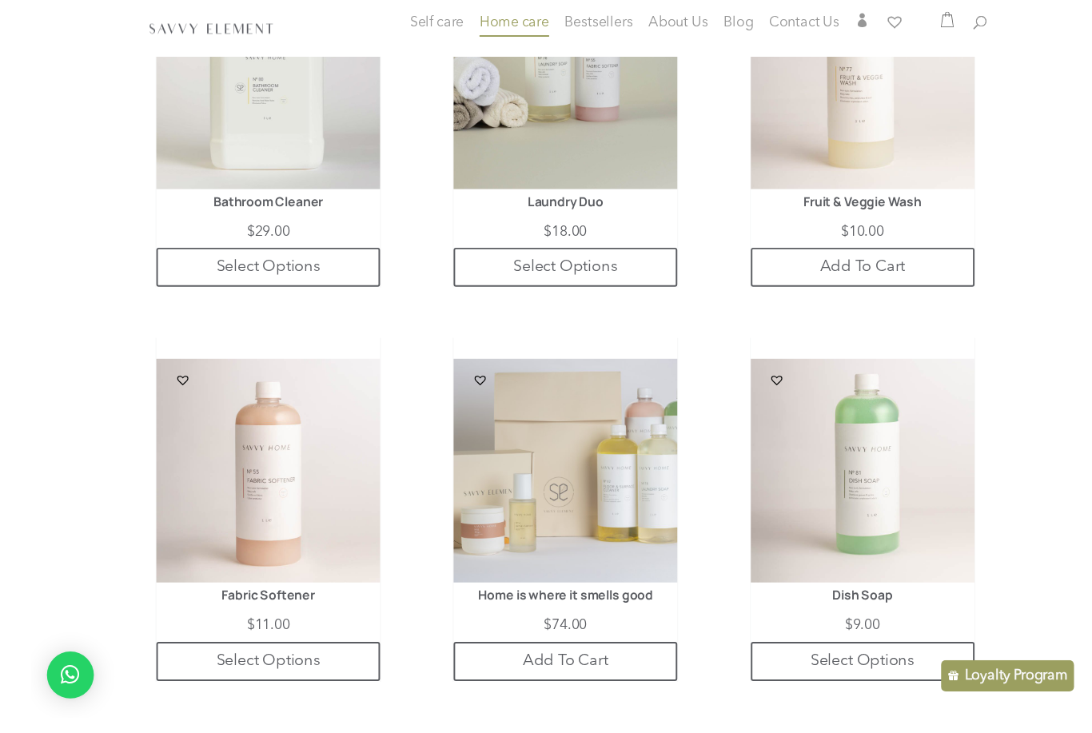
scroll to position [544, 0]
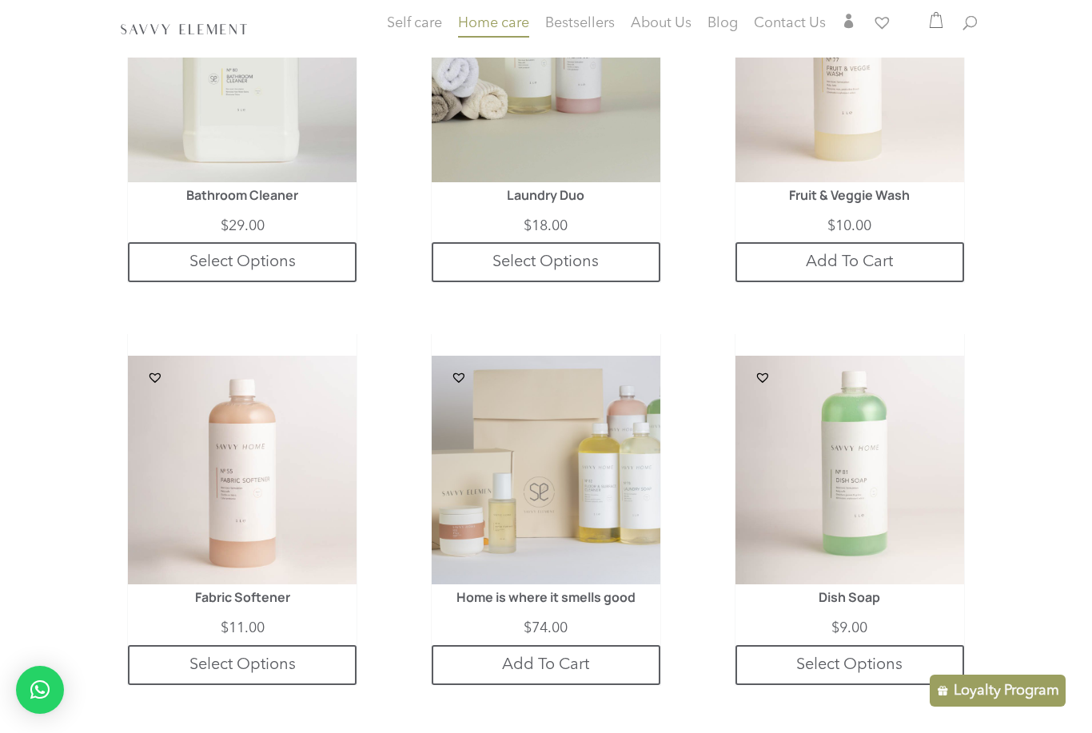
click at [565, 204] on h1 "Laundry Duo" at bounding box center [545, 200] width 183 height 22
click at [566, 191] on h1 "Laundry Duo" at bounding box center [545, 200] width 183 height 22
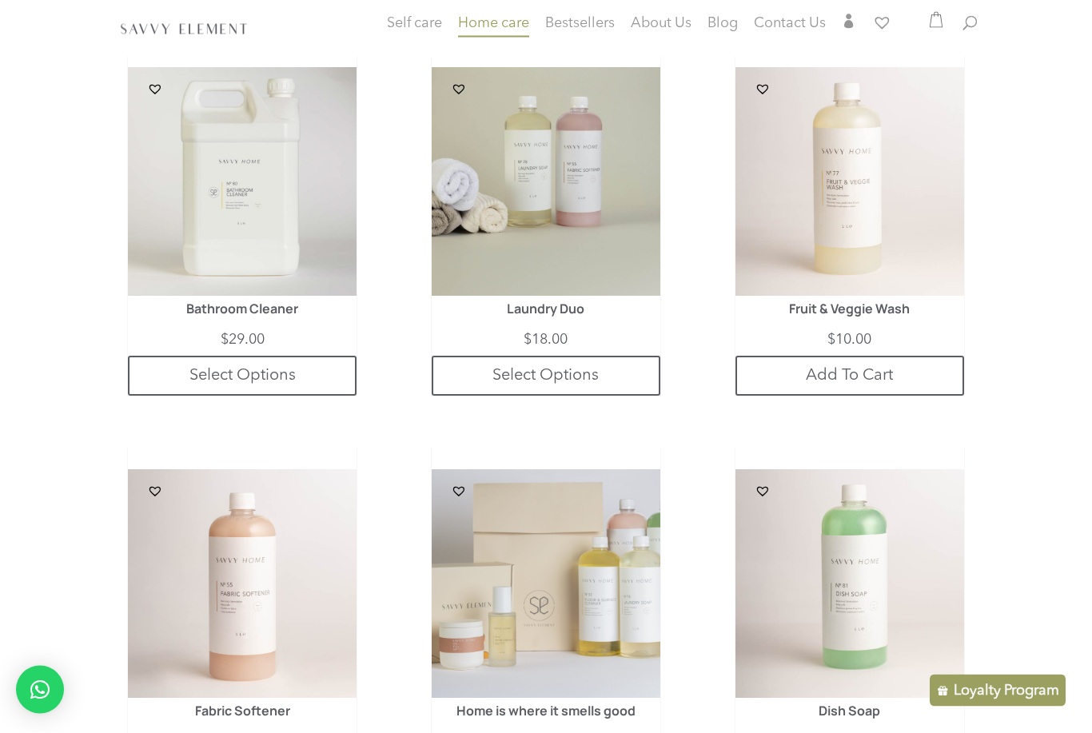
scroll to position [432, 0]
click at [561, 293] on img at bounding box center [546, 180] width 229 height 229
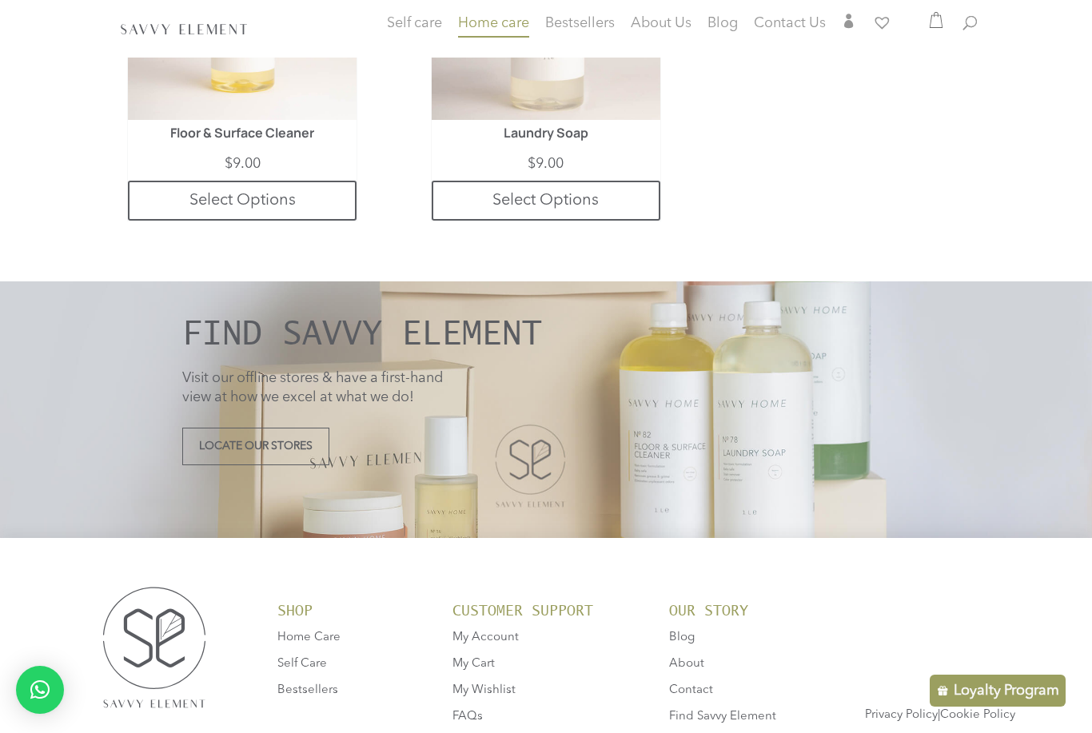
scroll to position [1460, 0]
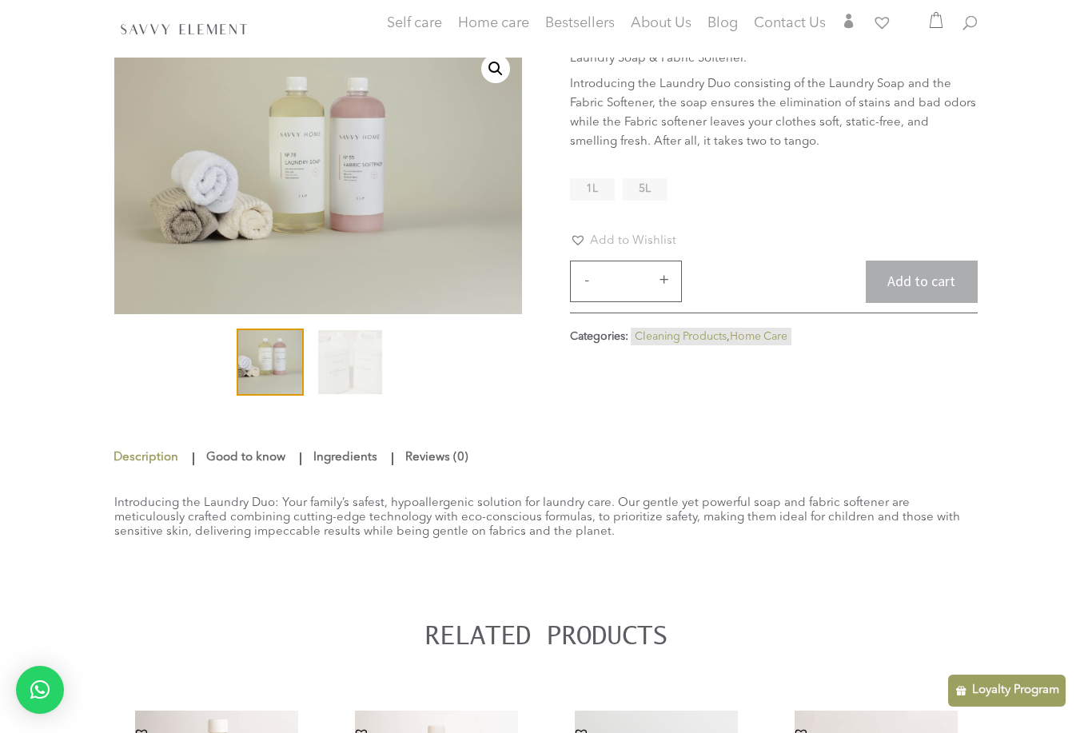
scroll to position [129, 0]
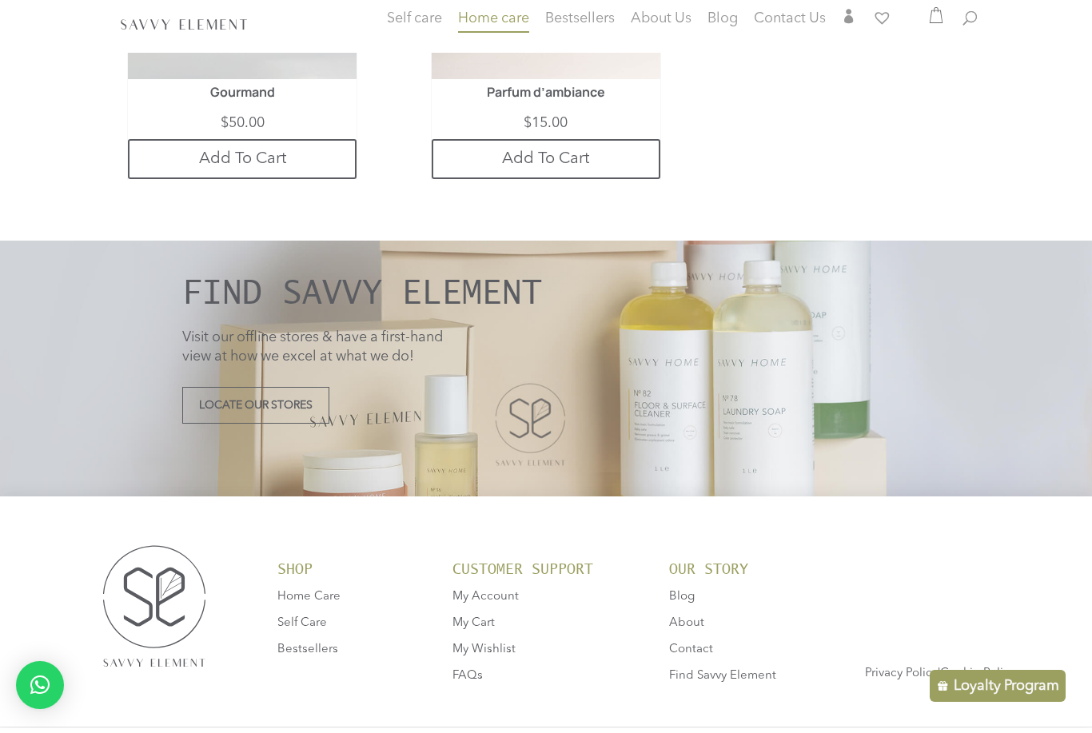
scroll to position [2268, 0]
